Goal: Task Accomplishment & Management: Complete application form

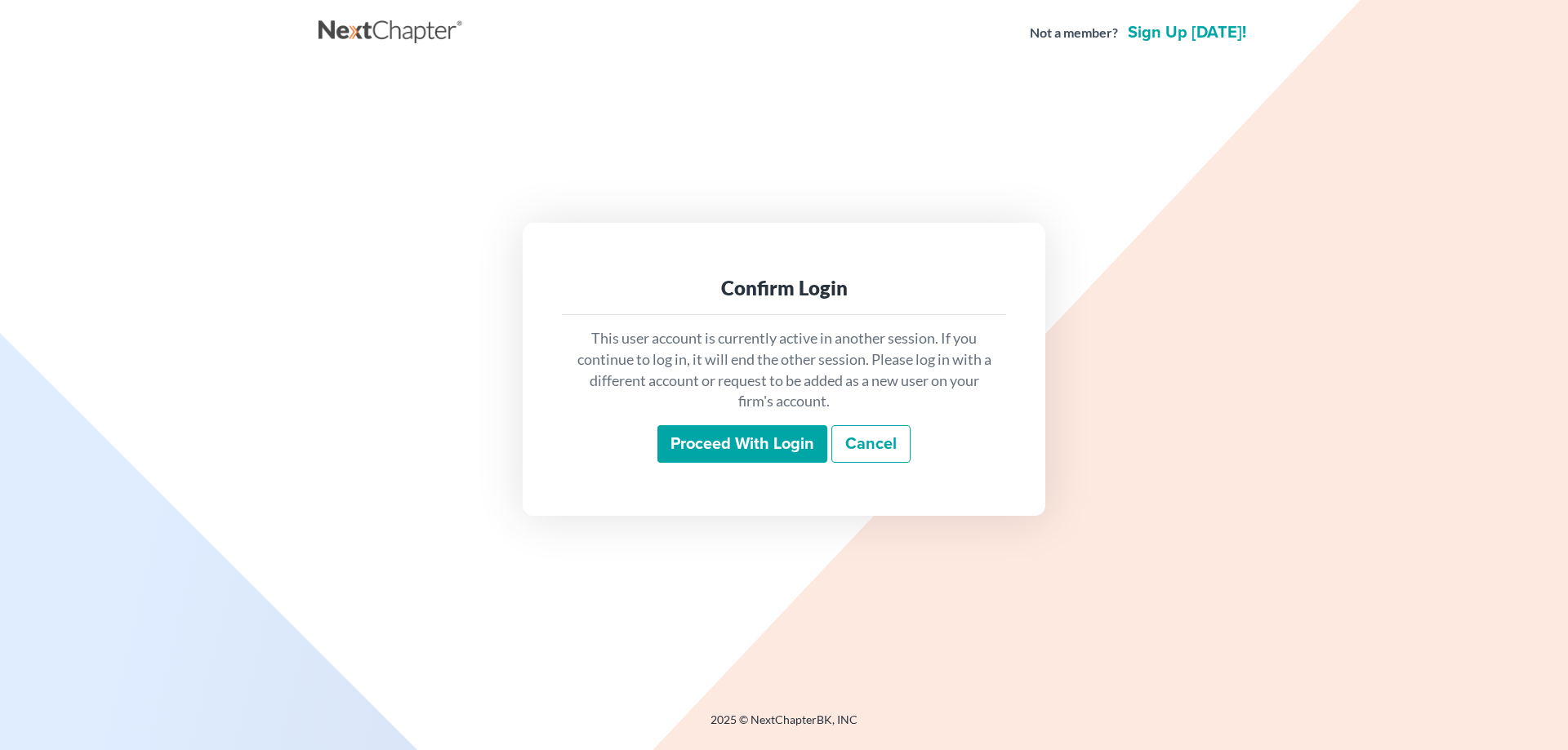
click at [694, 435] on input "Proceed with login" at bounding box center [742, 444] width 170 height 38
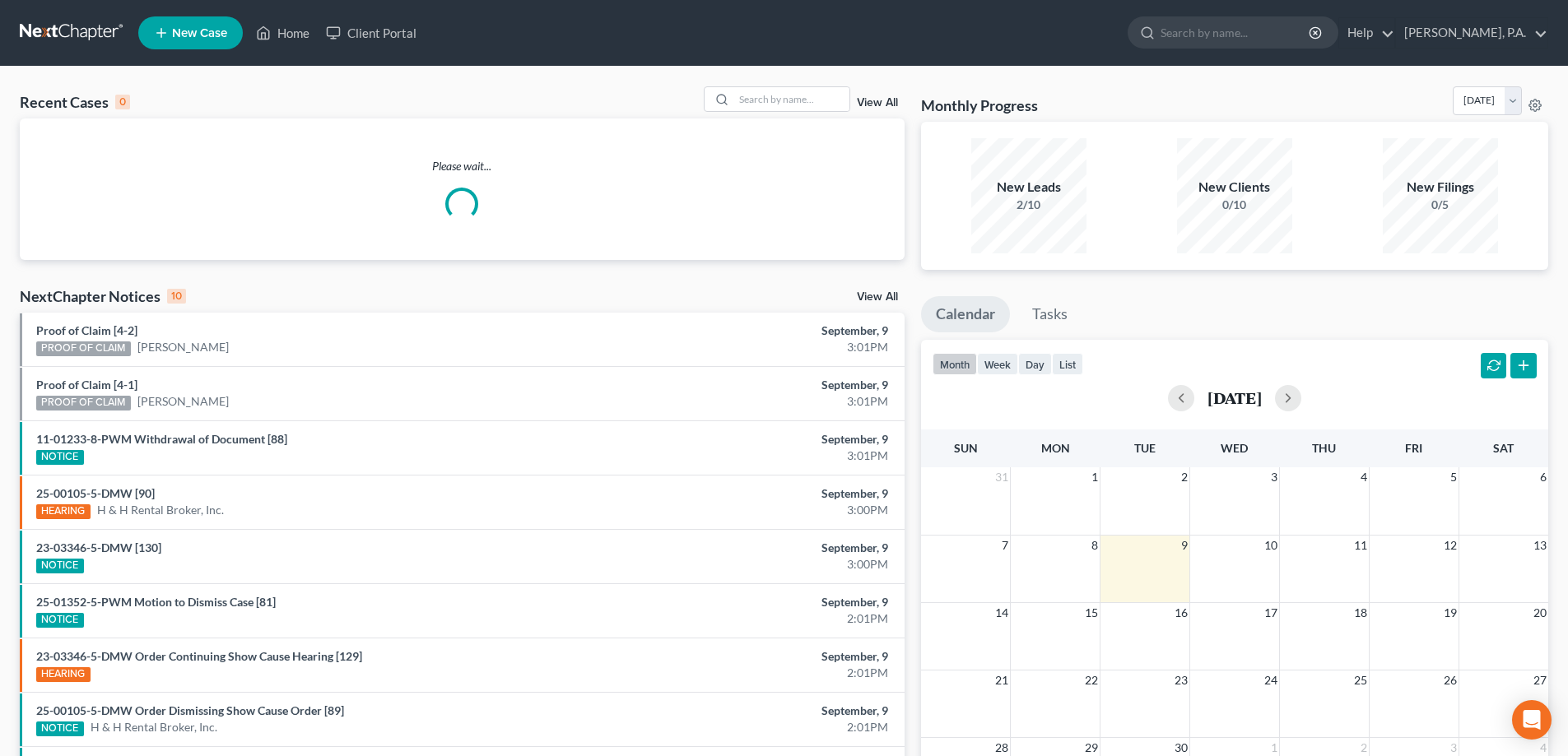
click at [189, 39] on span "New Case" at bounding box center [200, 34] width 55 height 12
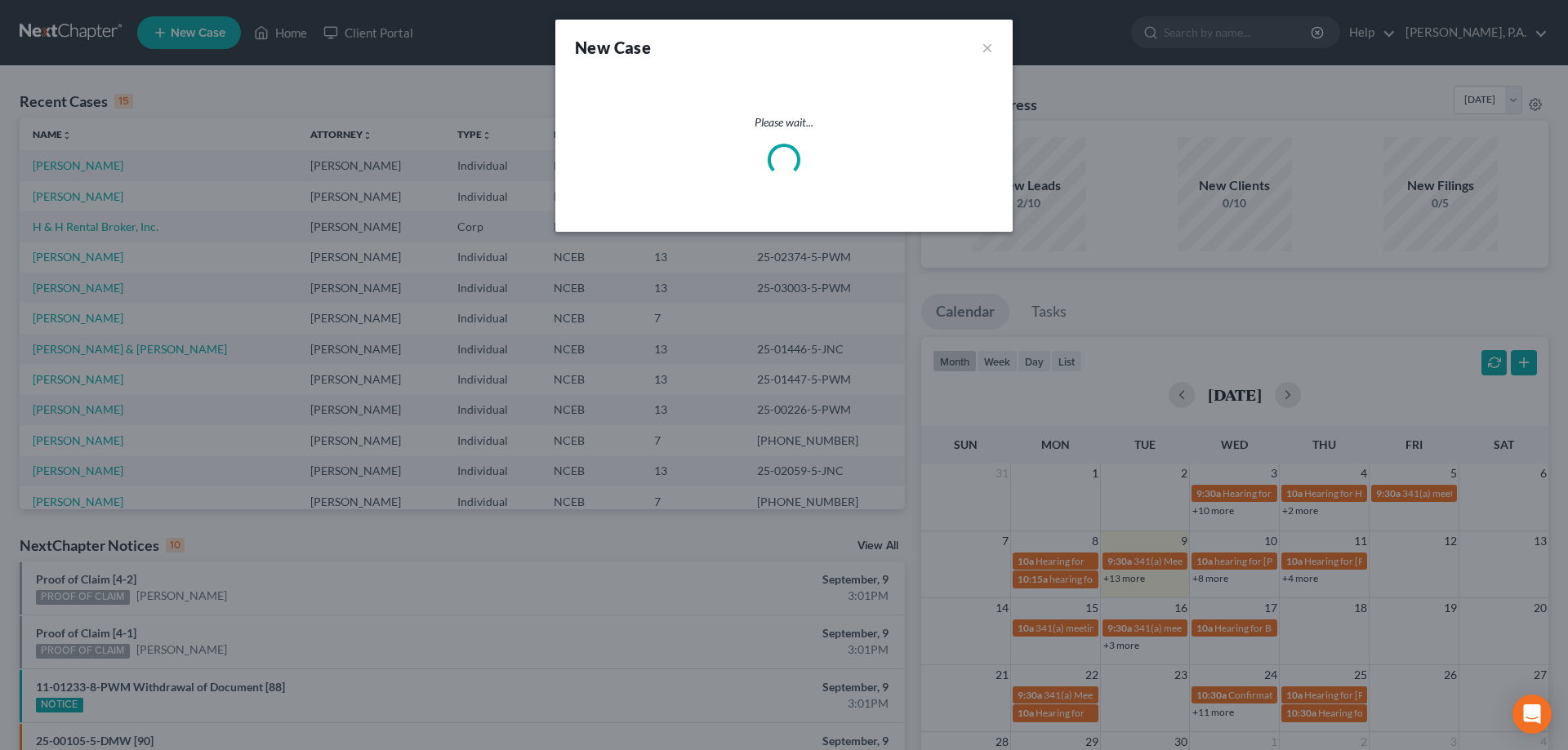
select select "57"
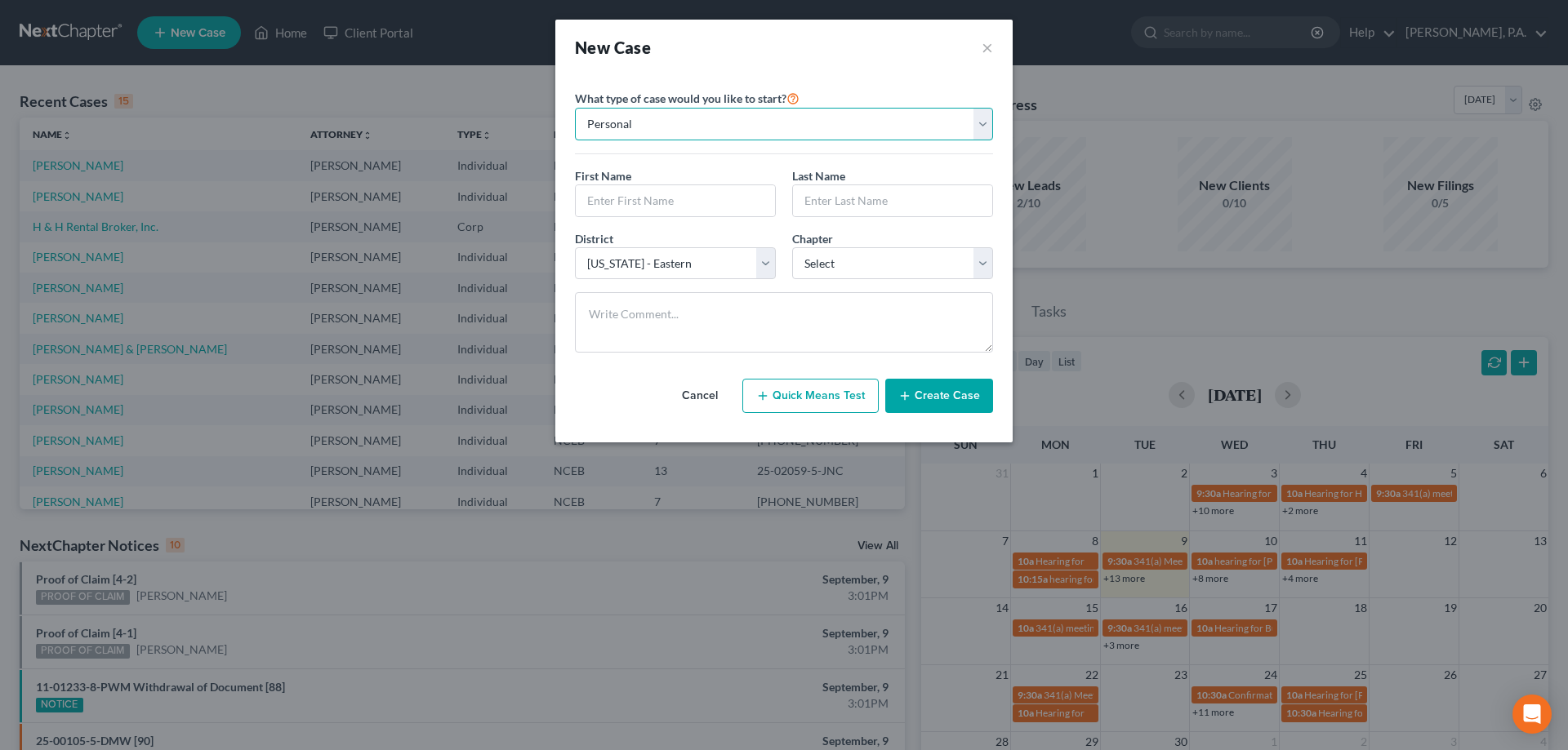
click at [691, 114] on select "Personal Business" at bounding box center [784, 123] width 418 height 33
select select "1"
click at [575, 107] on select "Personal Business" at bounding box center [784, 123] width 418 height 33
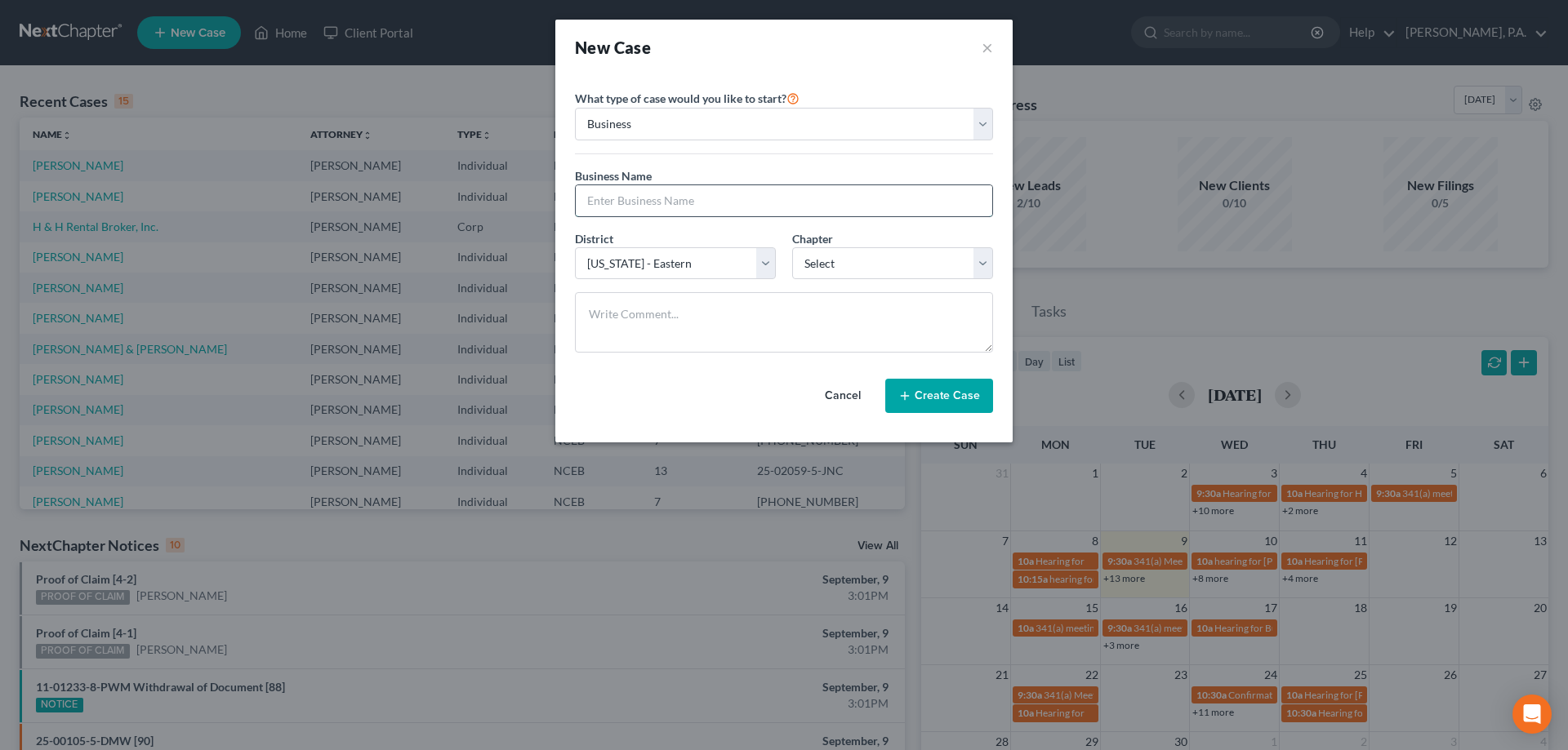
click at [687, 192] on input "text" at bounding box center [784, 201] width 416 height 31
type input "Trigger It, LLC"
select select "1"
click at [831, 261] on select "Select 7 11 12" at bounding box center [893, 263] width 201 height 33
click at [792, 247] on select "Select 7 11 12" at bounding box center [893, 263] width 201 height 33
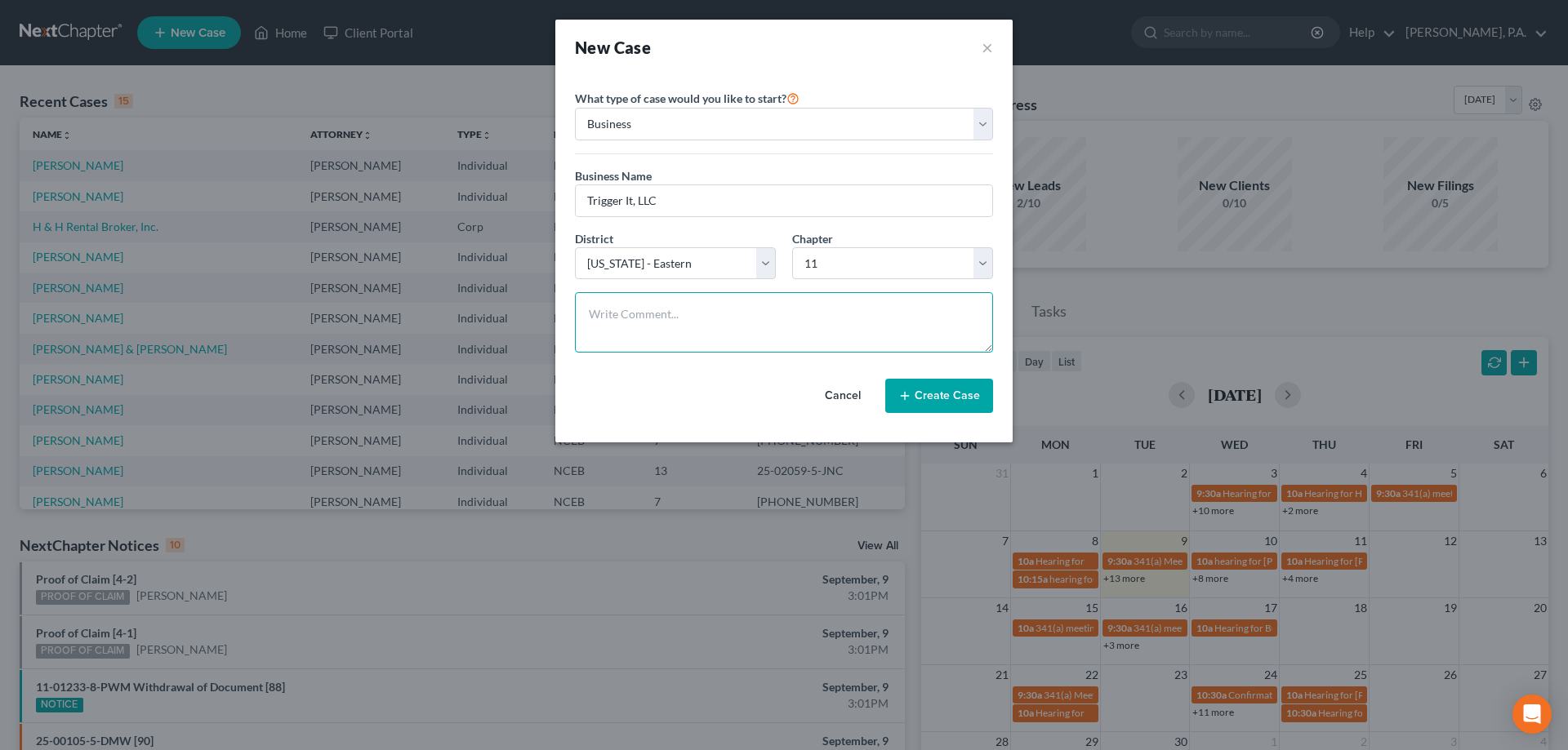
click at [734, 320] on textarea at bounding box center [784, 322] width 418 height 61
click at [946, 394] on button "Create Case" at bounding box center [939, 395] width 107 height 34
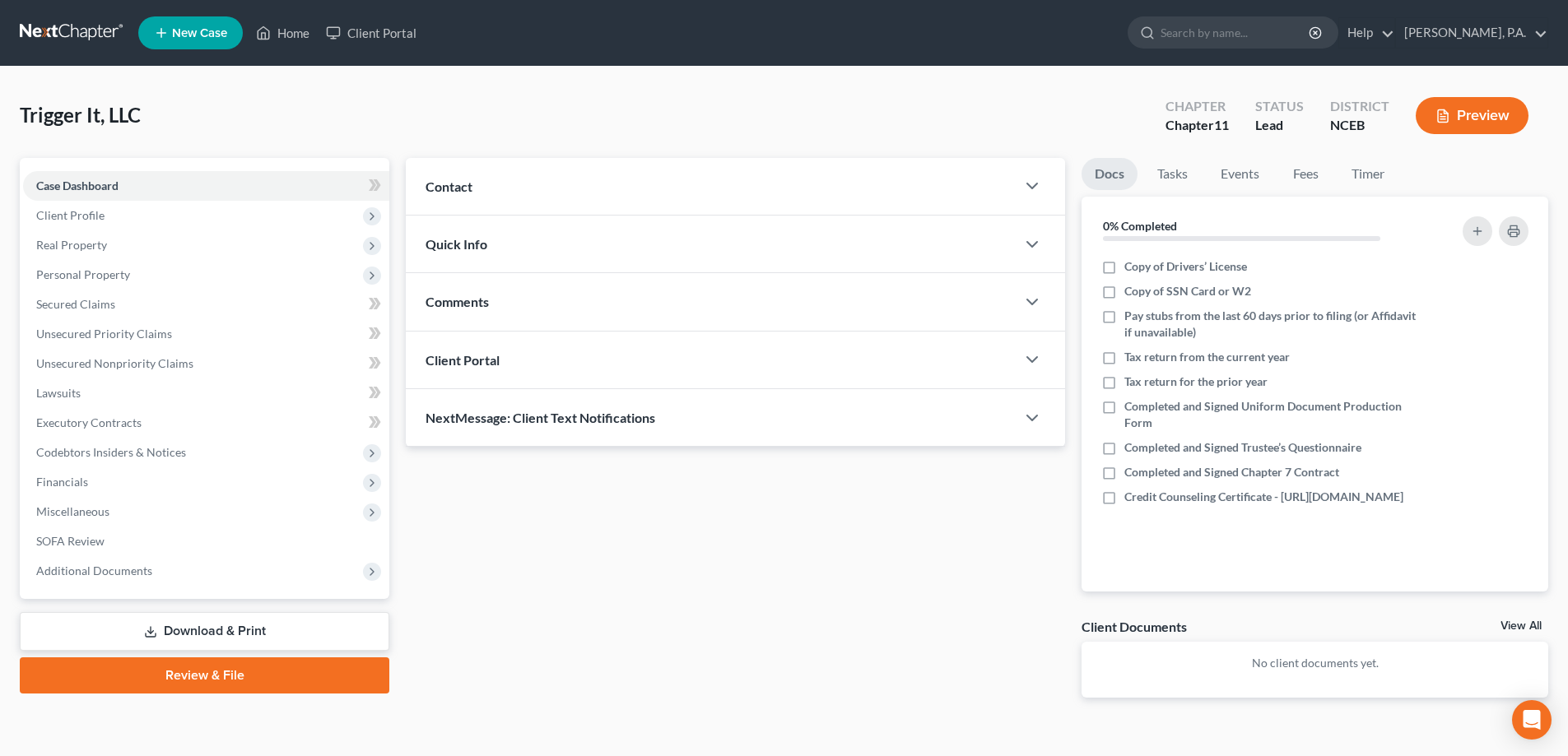
click at [455, 185] on span "Contact" at bounding box center [449, 186] width 47 height 16
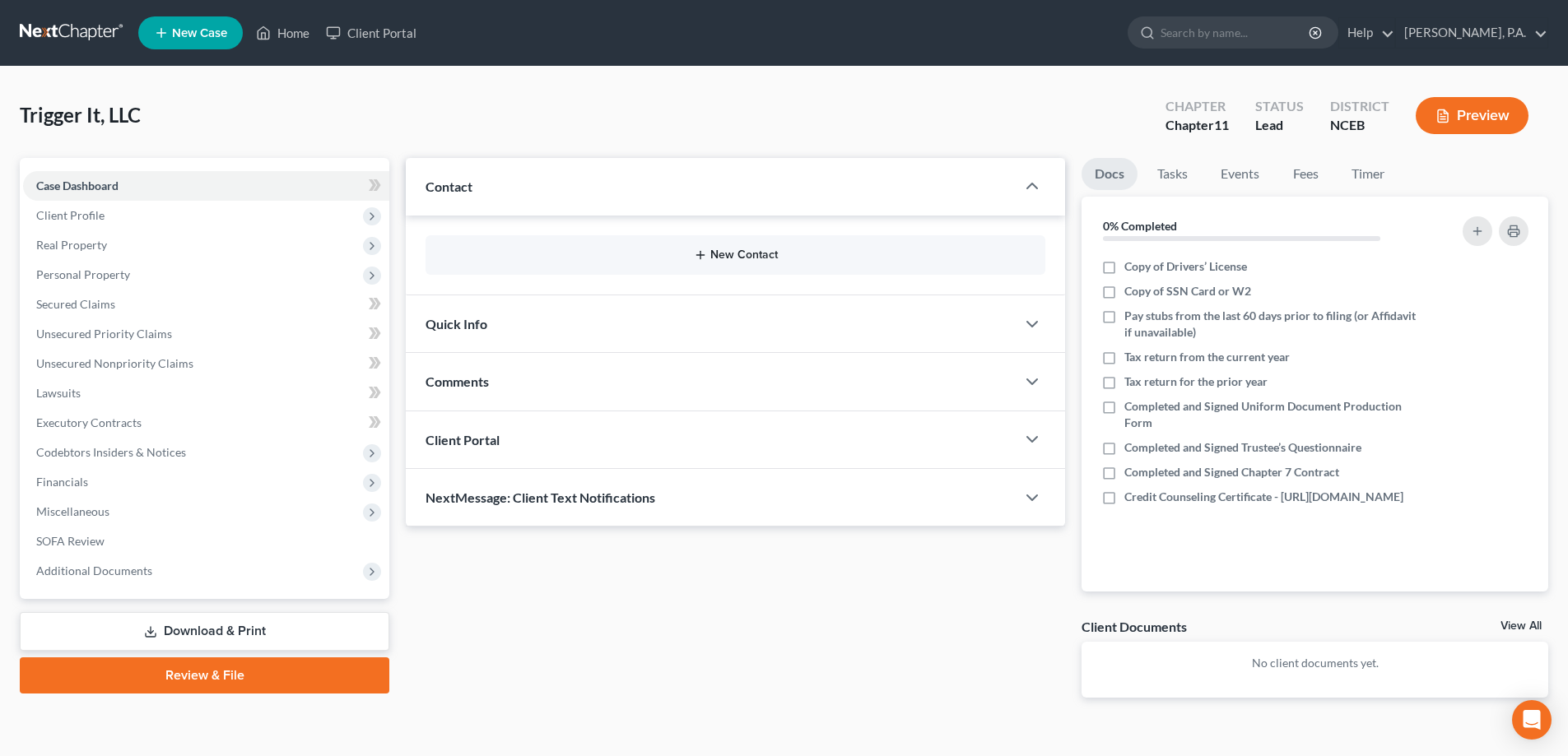
click at [738, 248] on button "New Contact" at bounding box center [735, 255] width 594 height 13
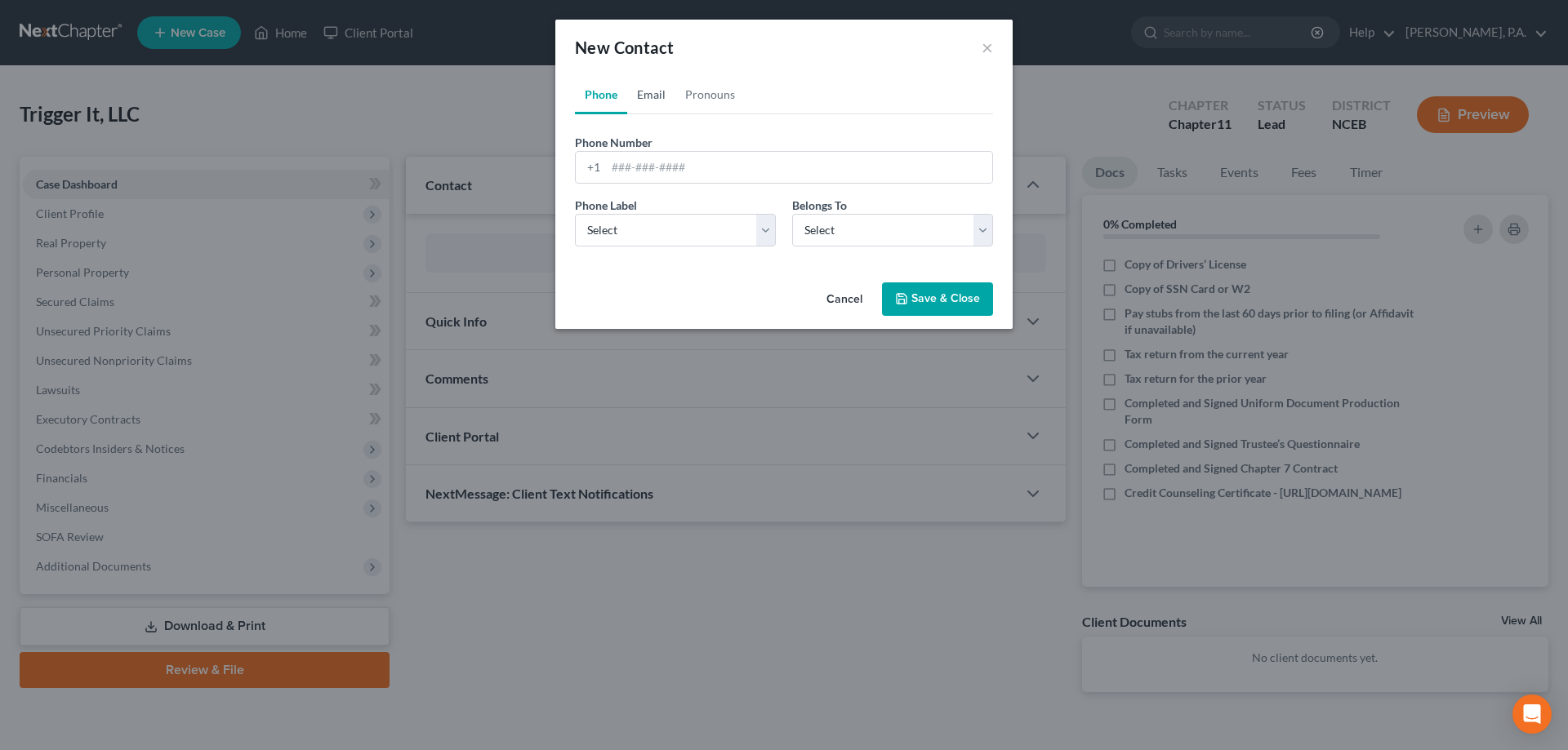
click at [670, 97] on link "Email" at bounding box center [651, 94] width 48 height 40
click at [672, 158] on input "email" at bounding box center [799, 167] width 386 height 31
paste input "[EMAIL_ADDRESS][DOMAIN_NAME]"
type input "[EMAIL_ADDRESS][DOMAIN_NAME]"
click at [707, 233] on select "Select Home Work Other" at bounding box center [784, 230] width 418 height 33
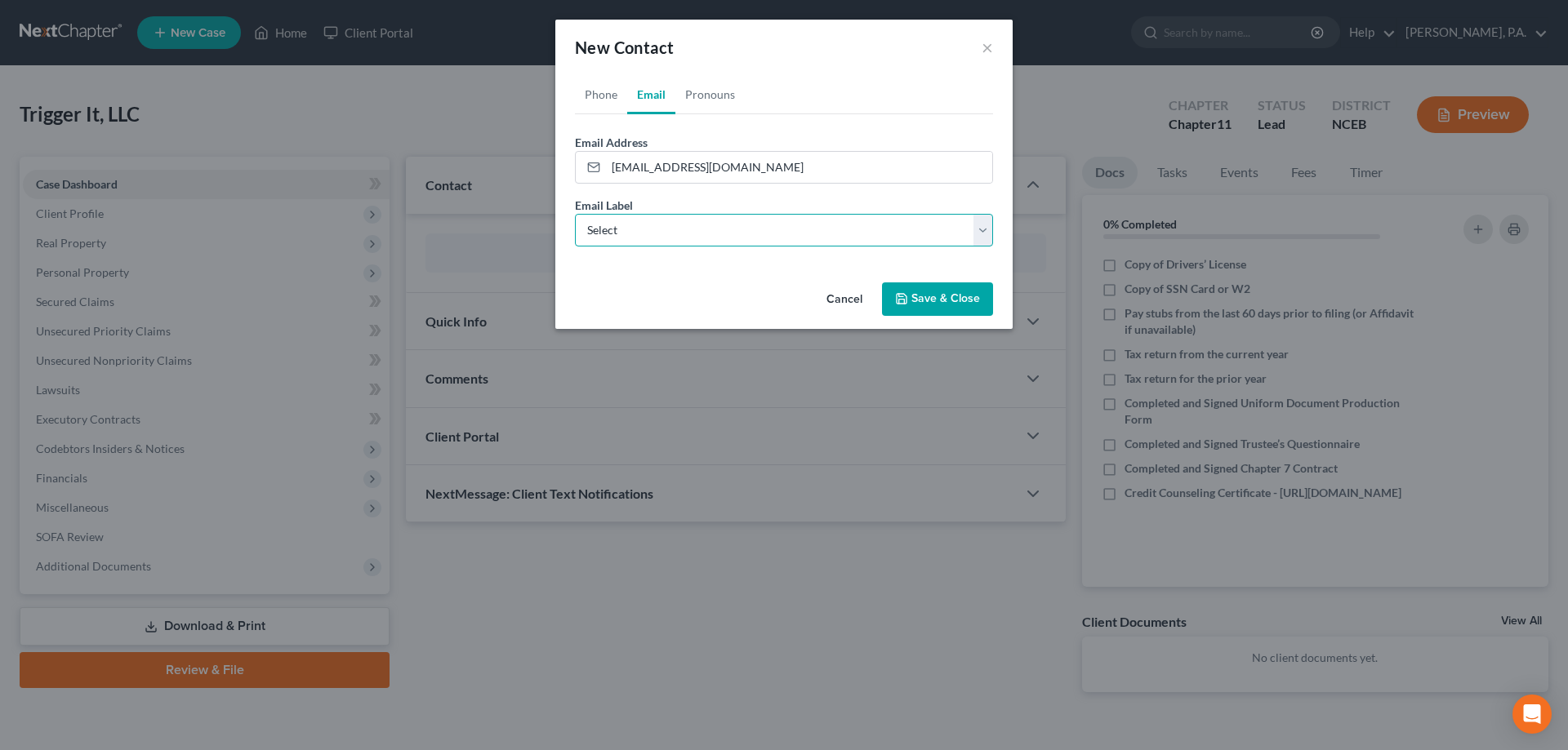
select select "0"
click at [575, 214] on select "Select Home Work Other" at bounding box center [784, 230] width 418 height 33
click at [961, 297] on button "Save & Close" at bounding box center [938, 299] width 111 height 34
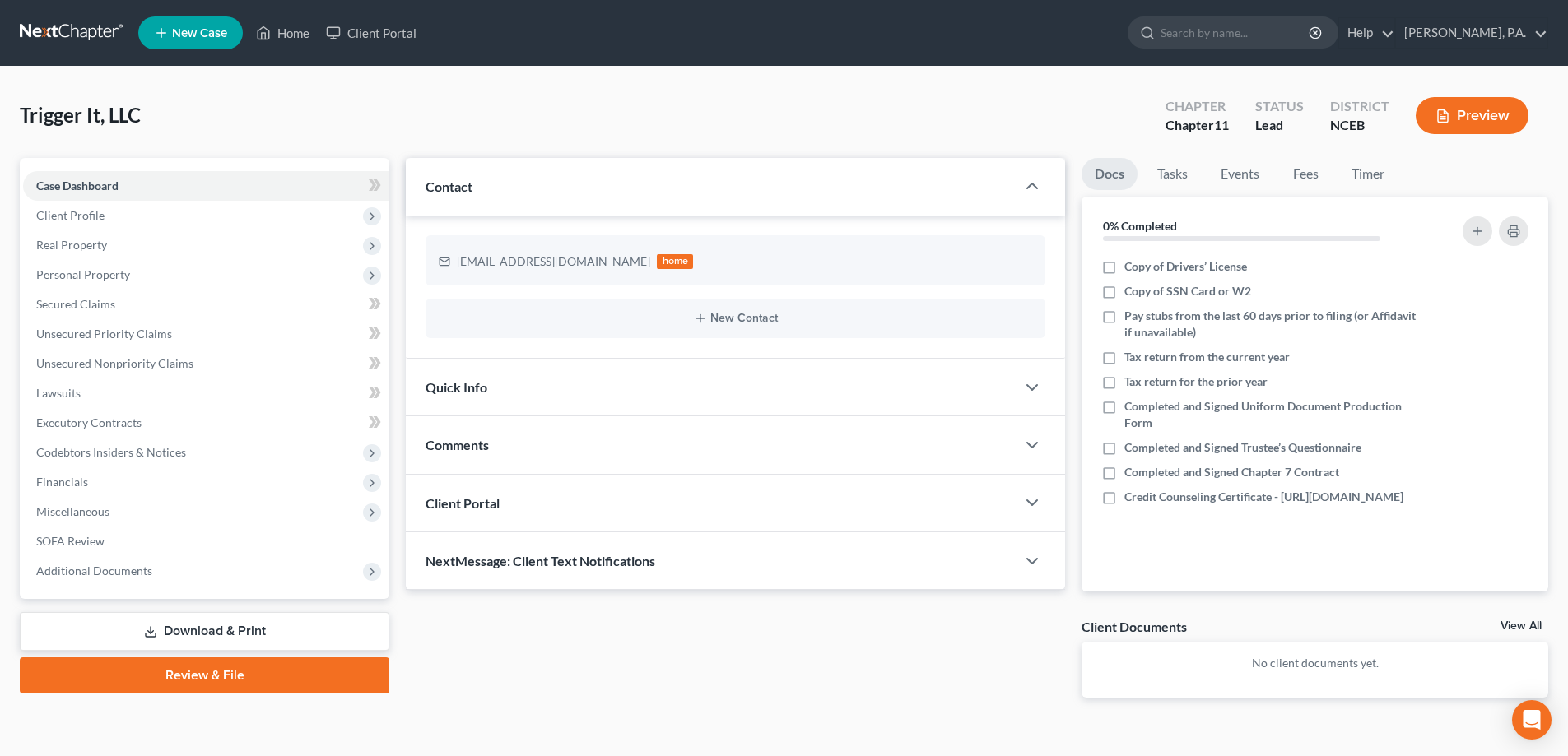
click at [471, 516] on div "Client Portal" at bounding box center [710, 503] width 610 height 57
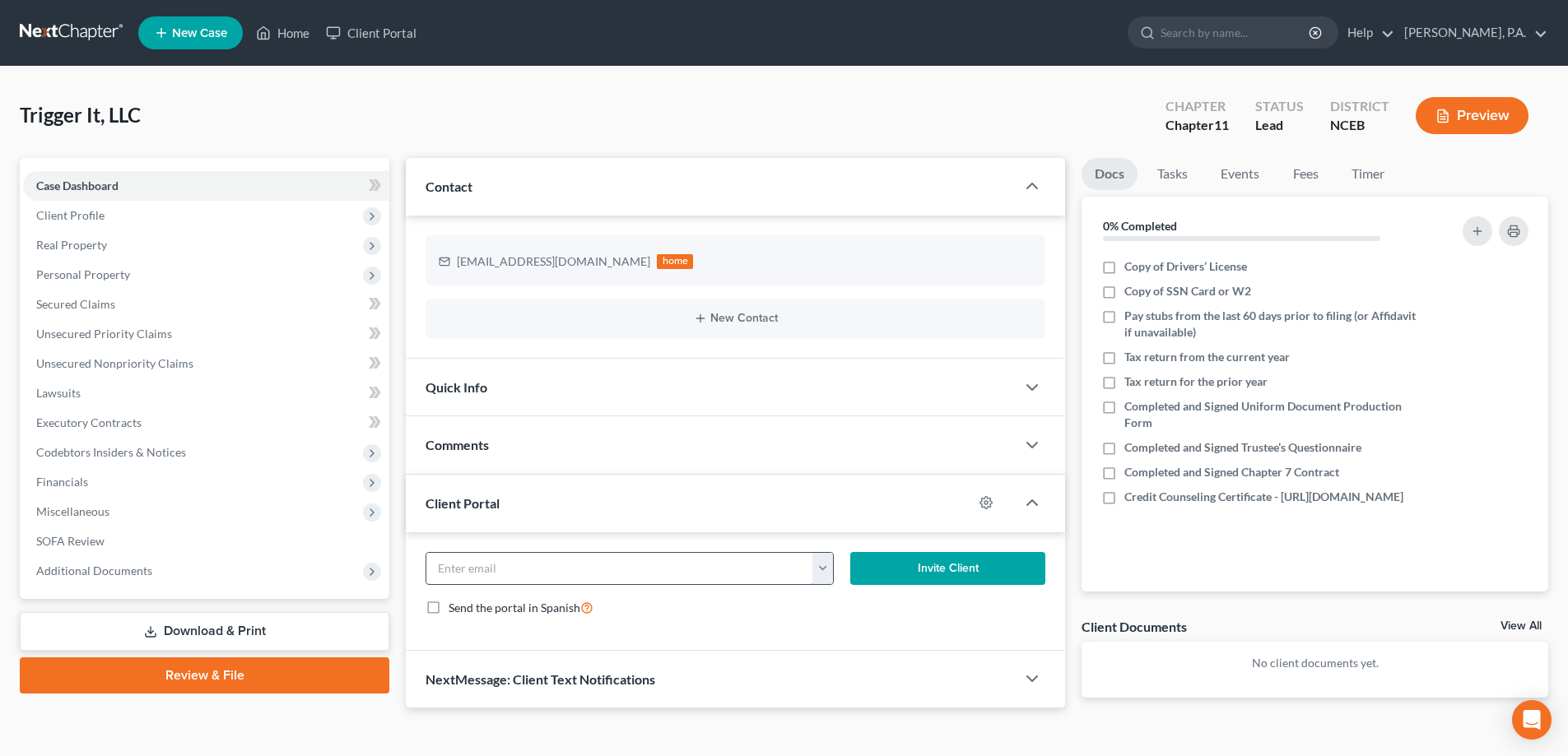
click at [553, 574] on input "email" at bounding box center [619, 568] width 387 height 31
click at [816, 563] on button "button" at bounding box center [822, 568] width 20 height 31
click at [847, 601] on link "[EMAIL_ADDRESS][DOMAIN_NAME]" at bounding box center [924, 605] width 225 height 28
type input "[EMAIL_ADDRESS][DOMAIN_NAME]"
click at [877, 565] on button "Invite Client" at bounding box center [948, 568] width 196 height 33
